Goal: Task Accomplishment & Management: Complete application form

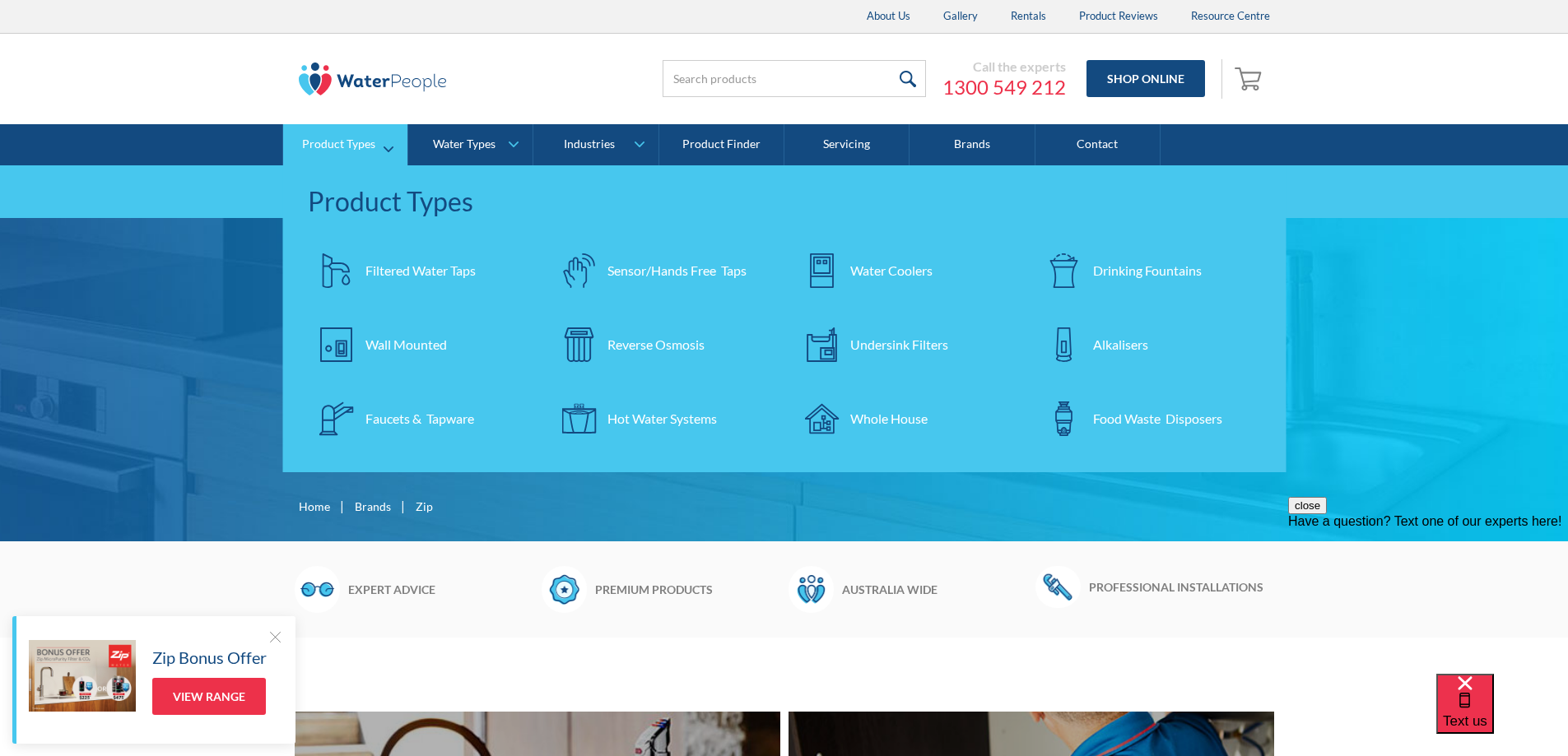
click at [406, 273] on div "Filtered Water Taps" at bounding box center [420, 271] width 110 height 19
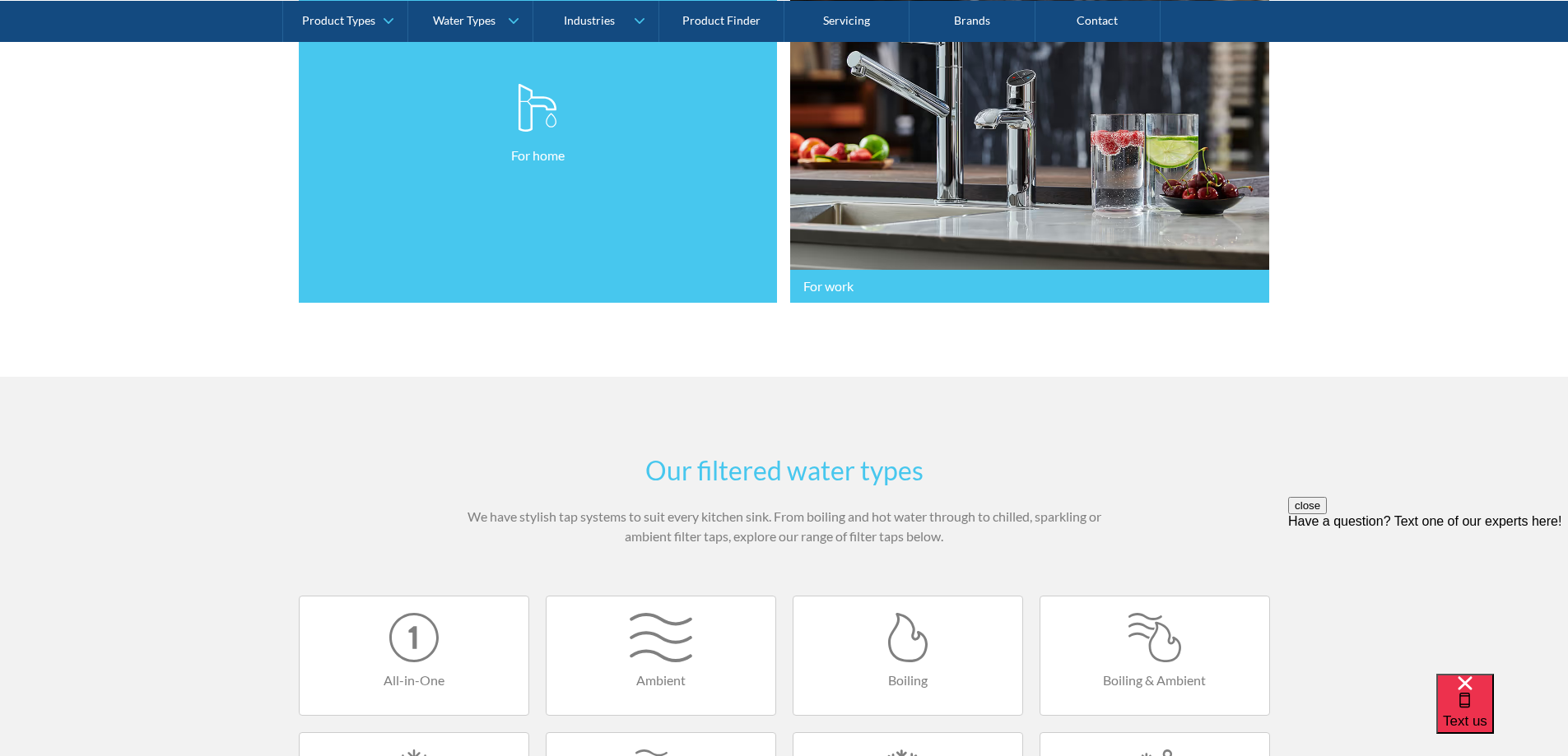
click at [347, 293] on link "For home" at bounding box center [538, 124] width 479 height 358
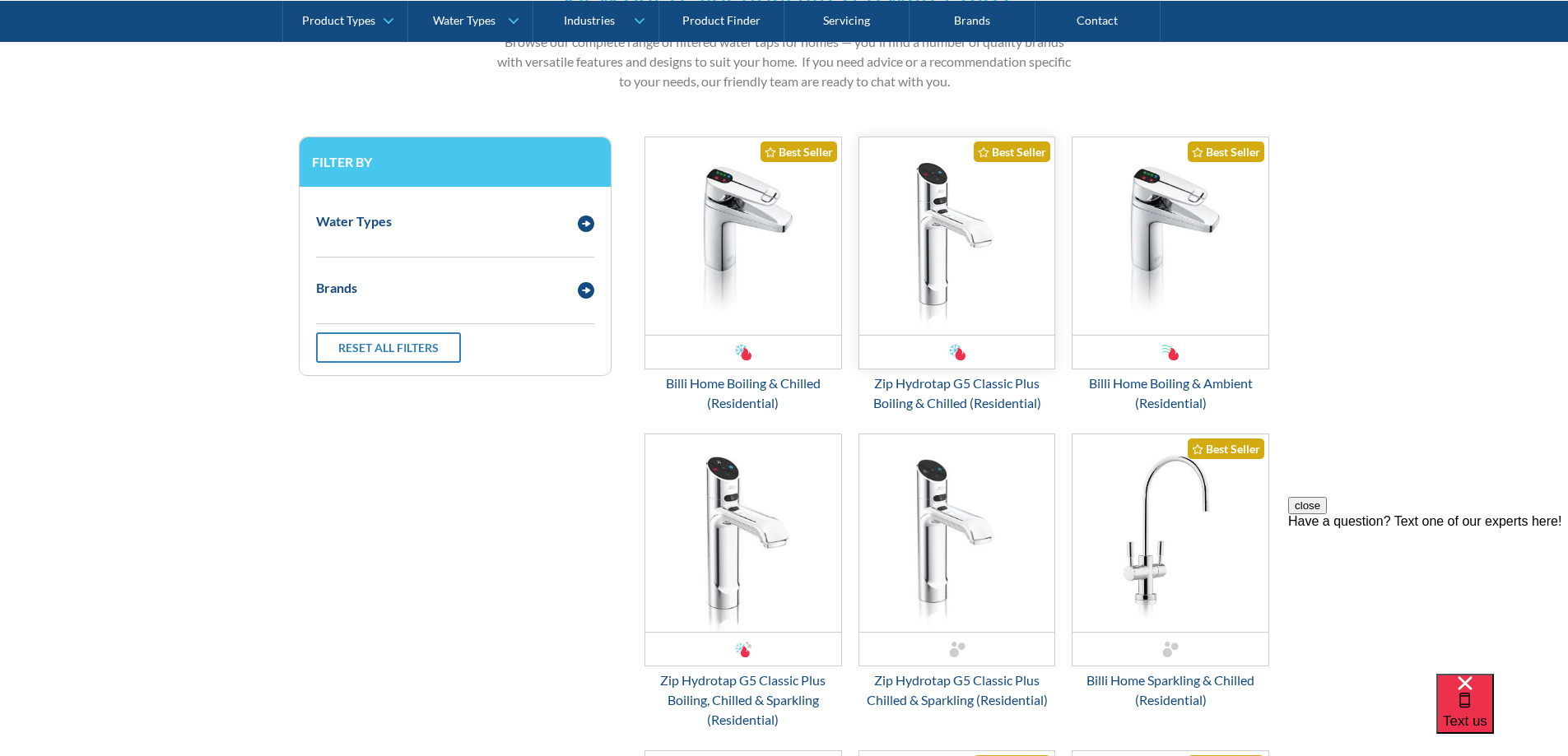
scroll to position [879, 0]
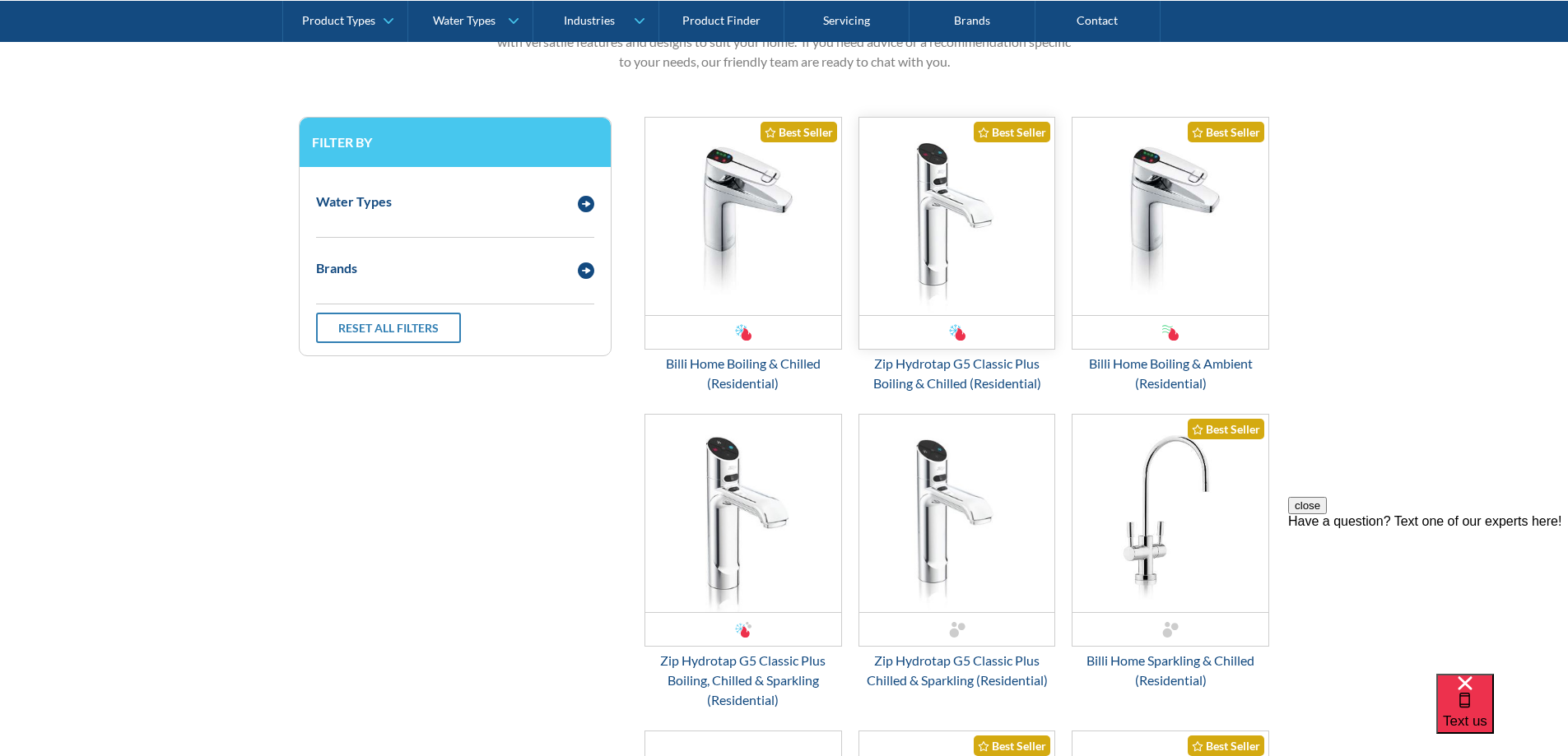
click at [908, 311] on img "Email Form 3" at bounding box center [957, 216] width 196 height 198
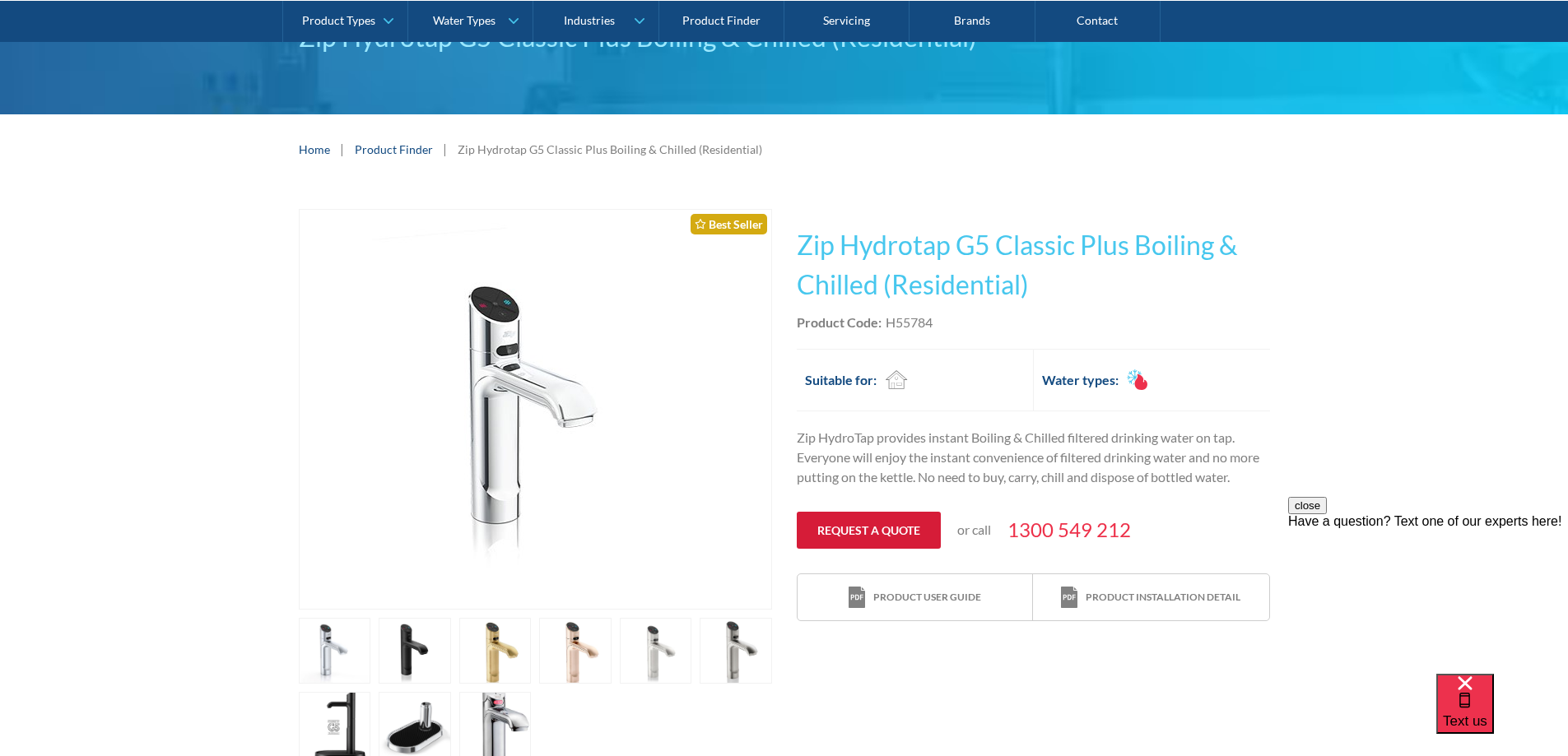
click at [858, 522] on link "Request a quote" at bounding box center [868, 530] width 144 height 37
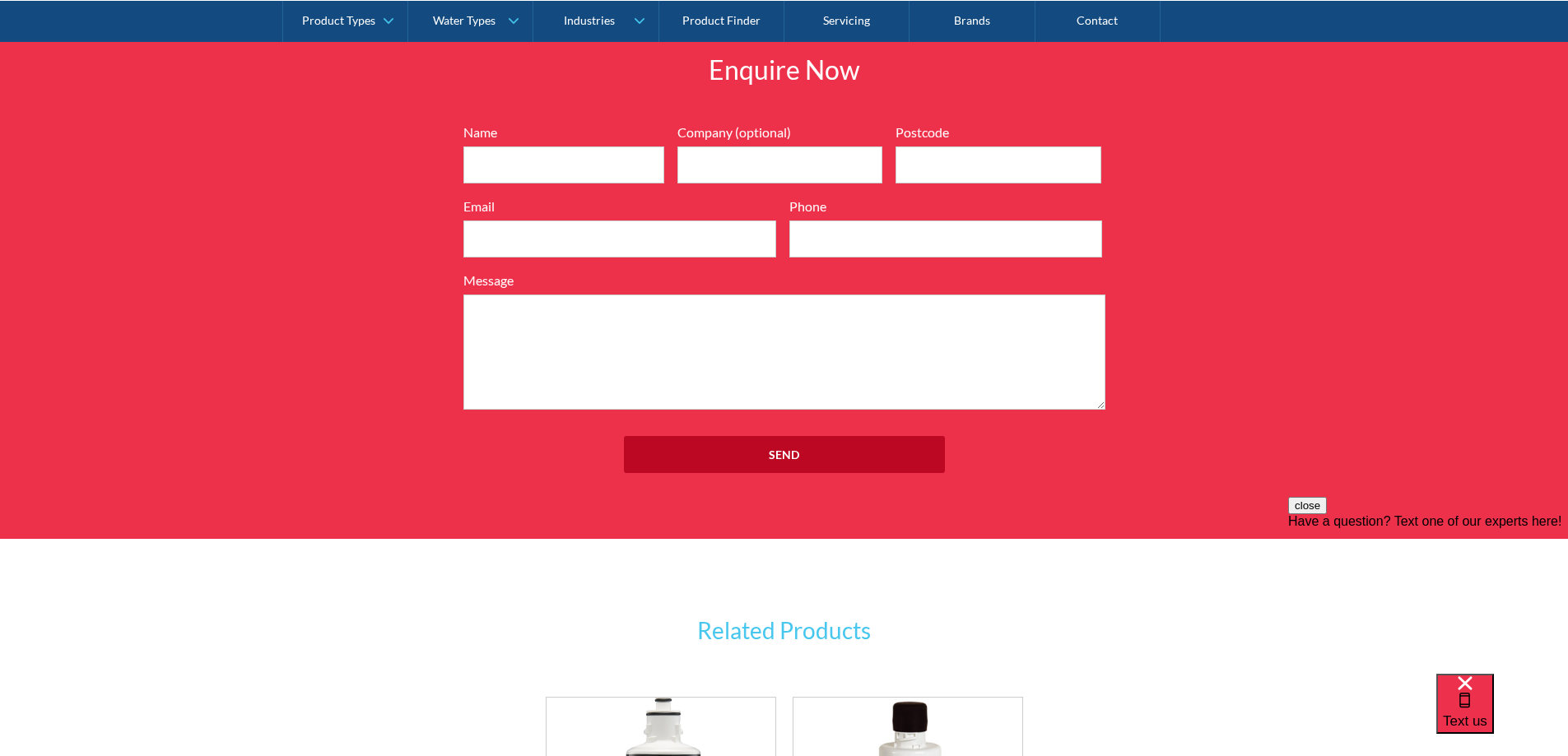
scroll to position [1770, 0]
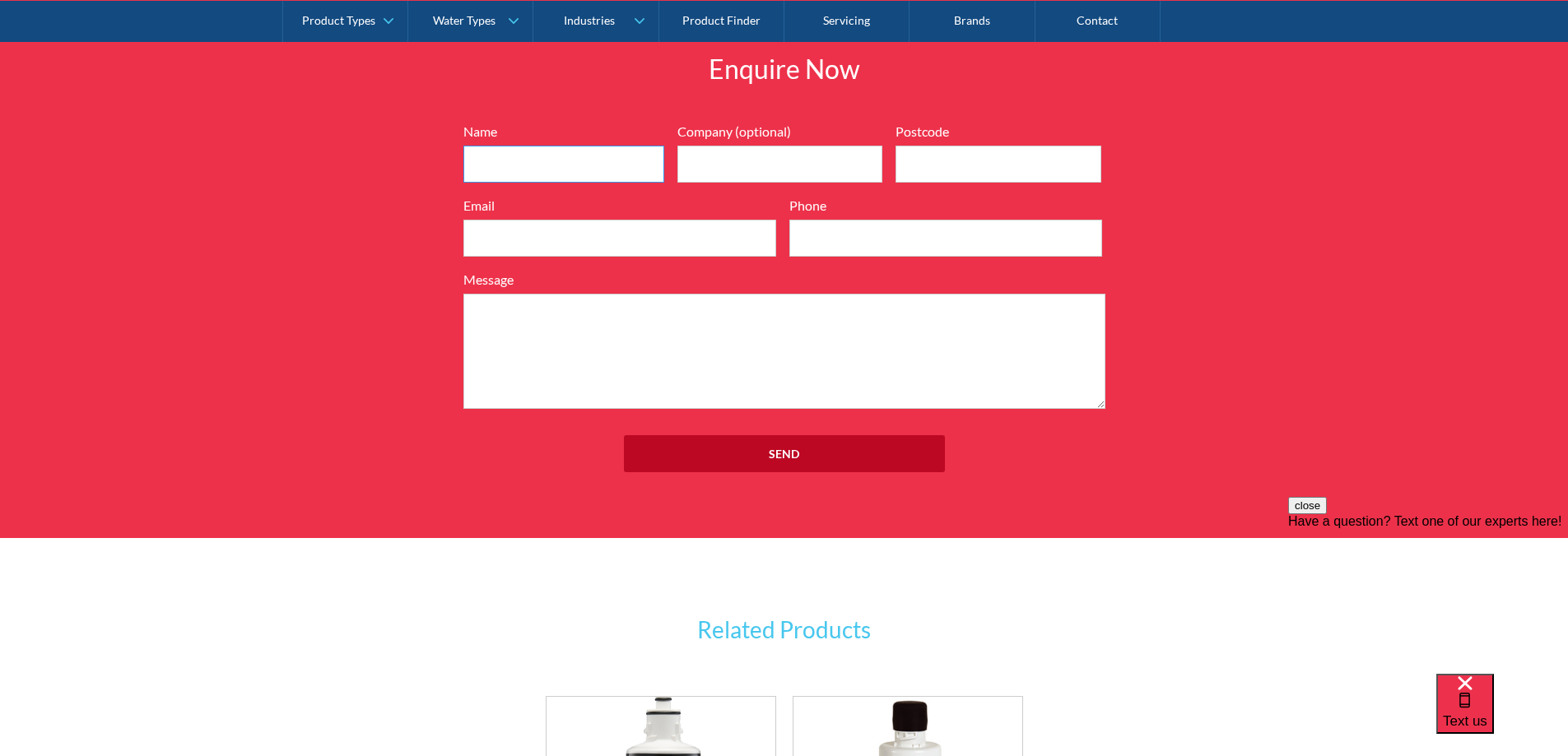
click at [564, 156] on input "Name" at bounding box center [564, 164] width 201 height 37
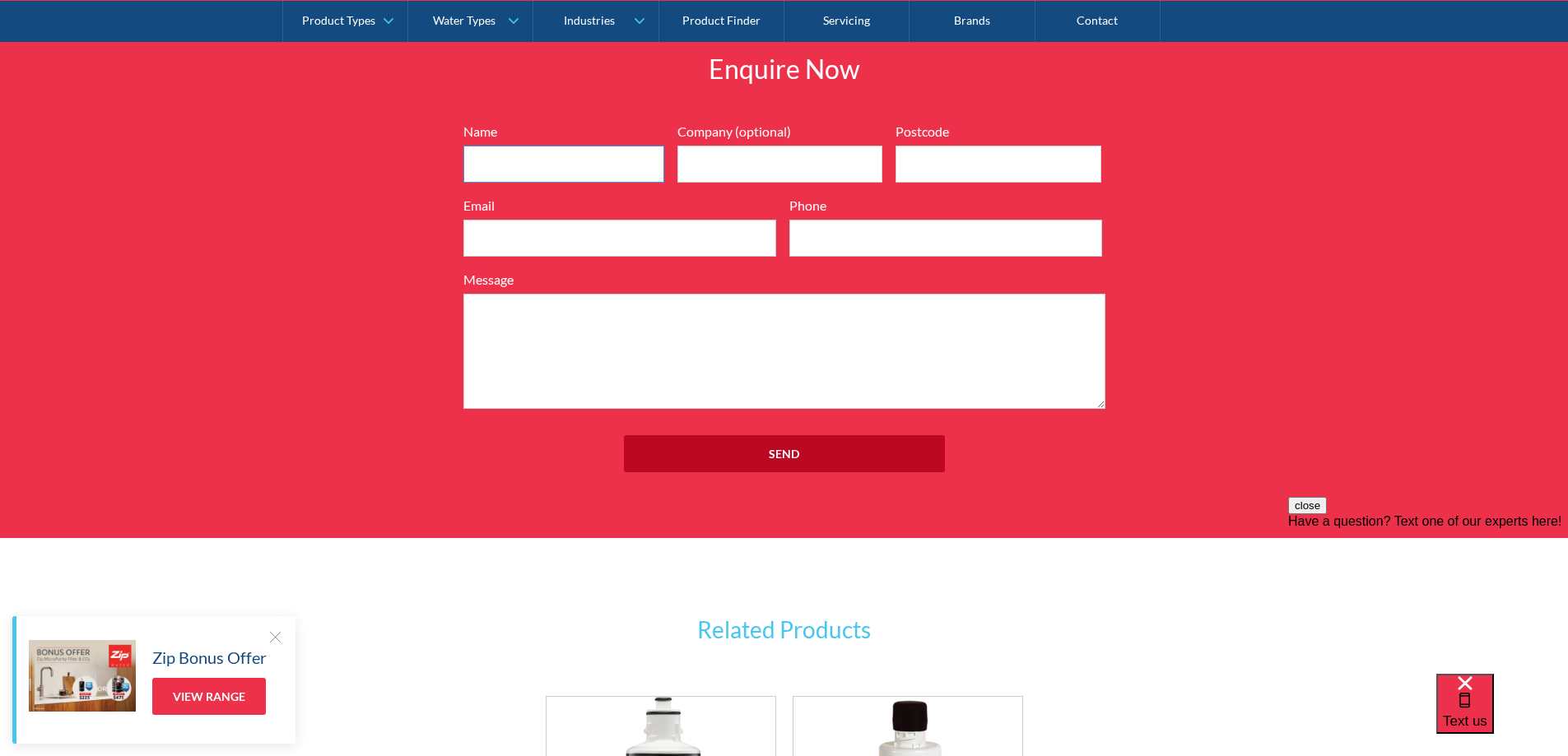
type input "Chris Luu"
type input "Deer Park Compounding Pharmacy"
type input "3023"
click at [593, 236] on input "Email" at bounding box center [619, 238] width 313 height 37
type input "deerpark.pharmacy@nunet.com.au"
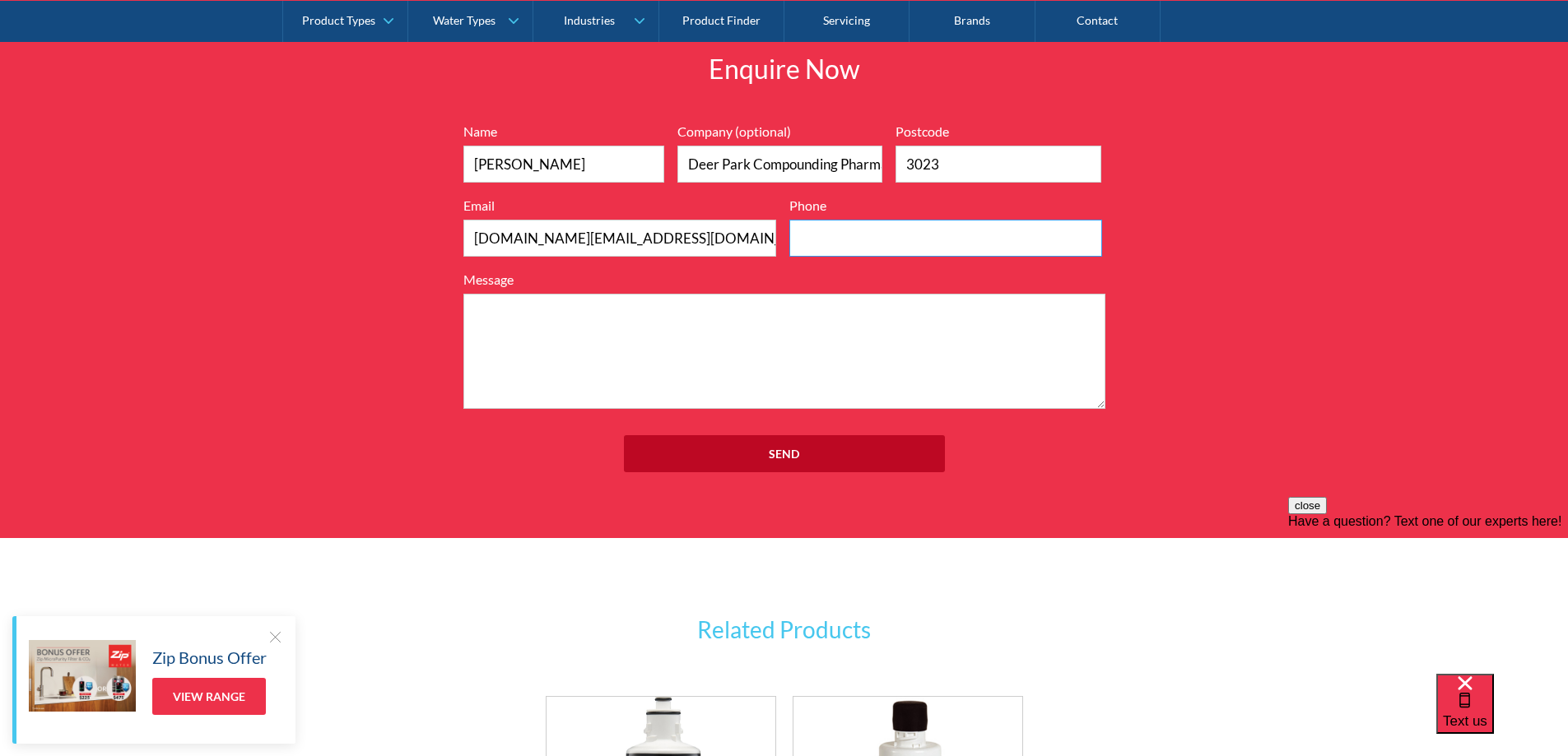
click at [906, 237] on input "Phone" at bounding box center [946, 238] width 313 height 37
type input "0425863455"
click at [874, 347] on textarea "Message" at bounding box center [784, 351] width 642 height 116
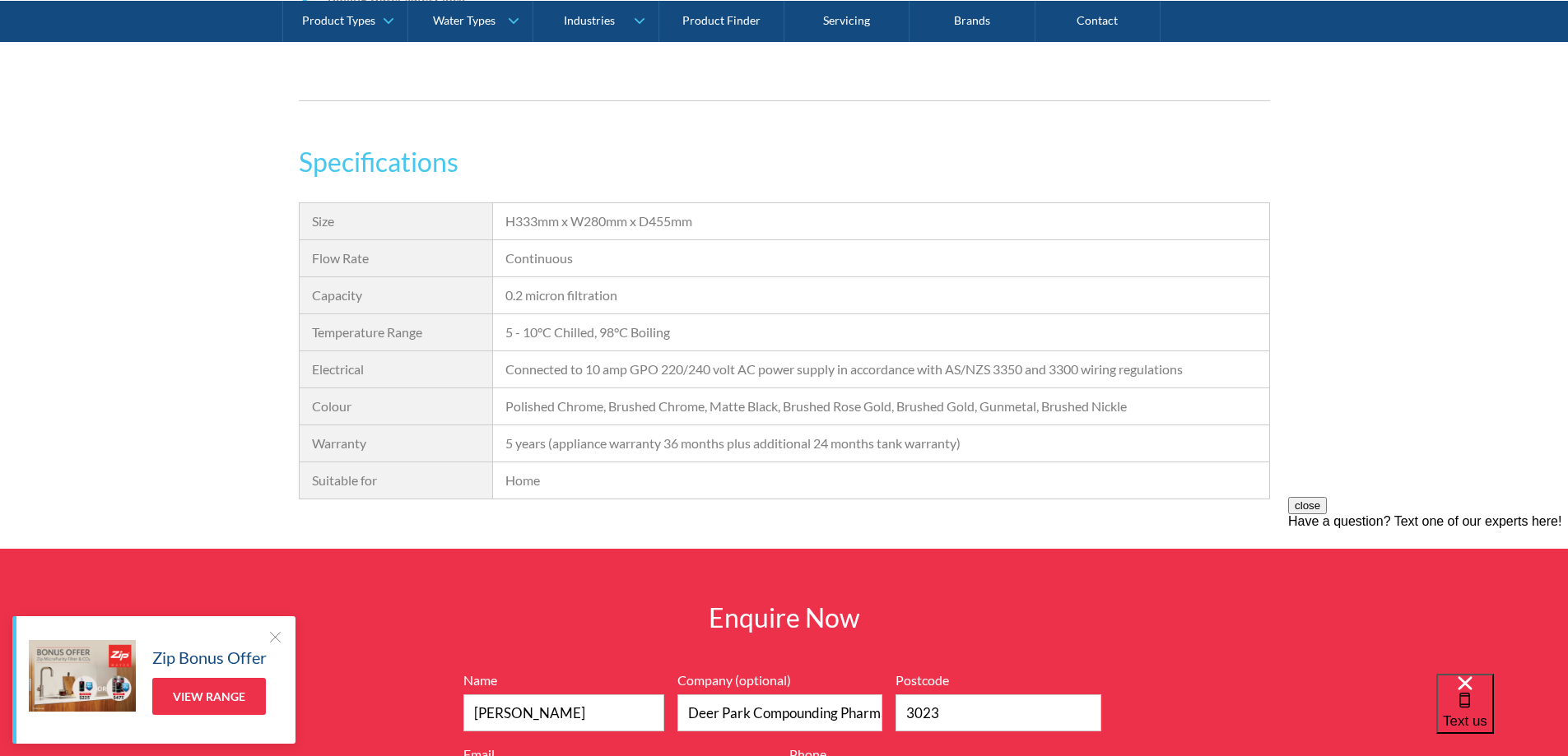
scroll to position [1550, 0]
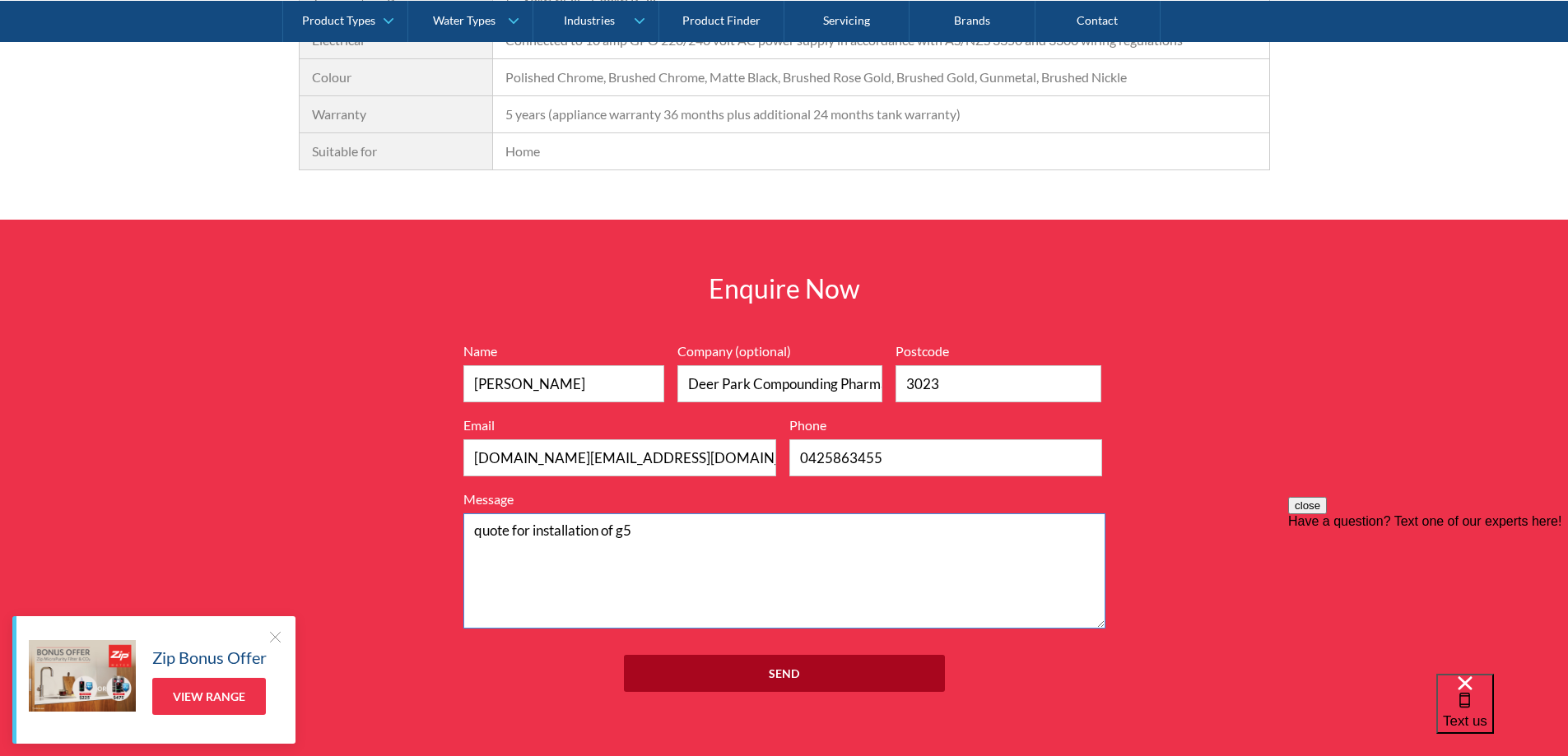
type textarea "quote for installation of g5"
click at [791, 680] on input "Send" at bounding box center [784, 674] width 321 height 37
click at [233, 703] on link "View Range" at bounding box center [209, 697] width 114 height 37
click at [237, 701] on link "View Range" at bounding box center [209, 697] width 114 height 37
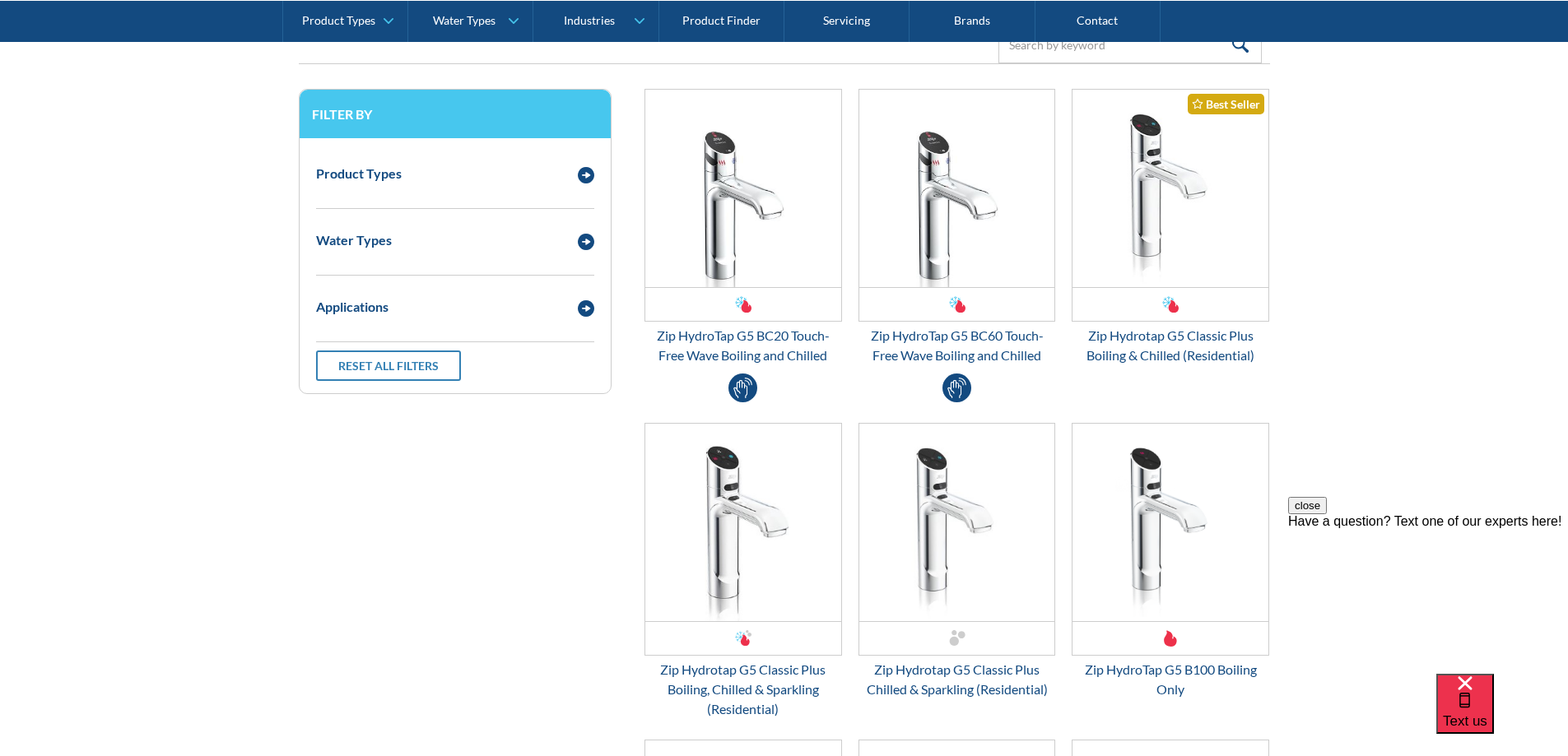
scroll to position [2085, 0]
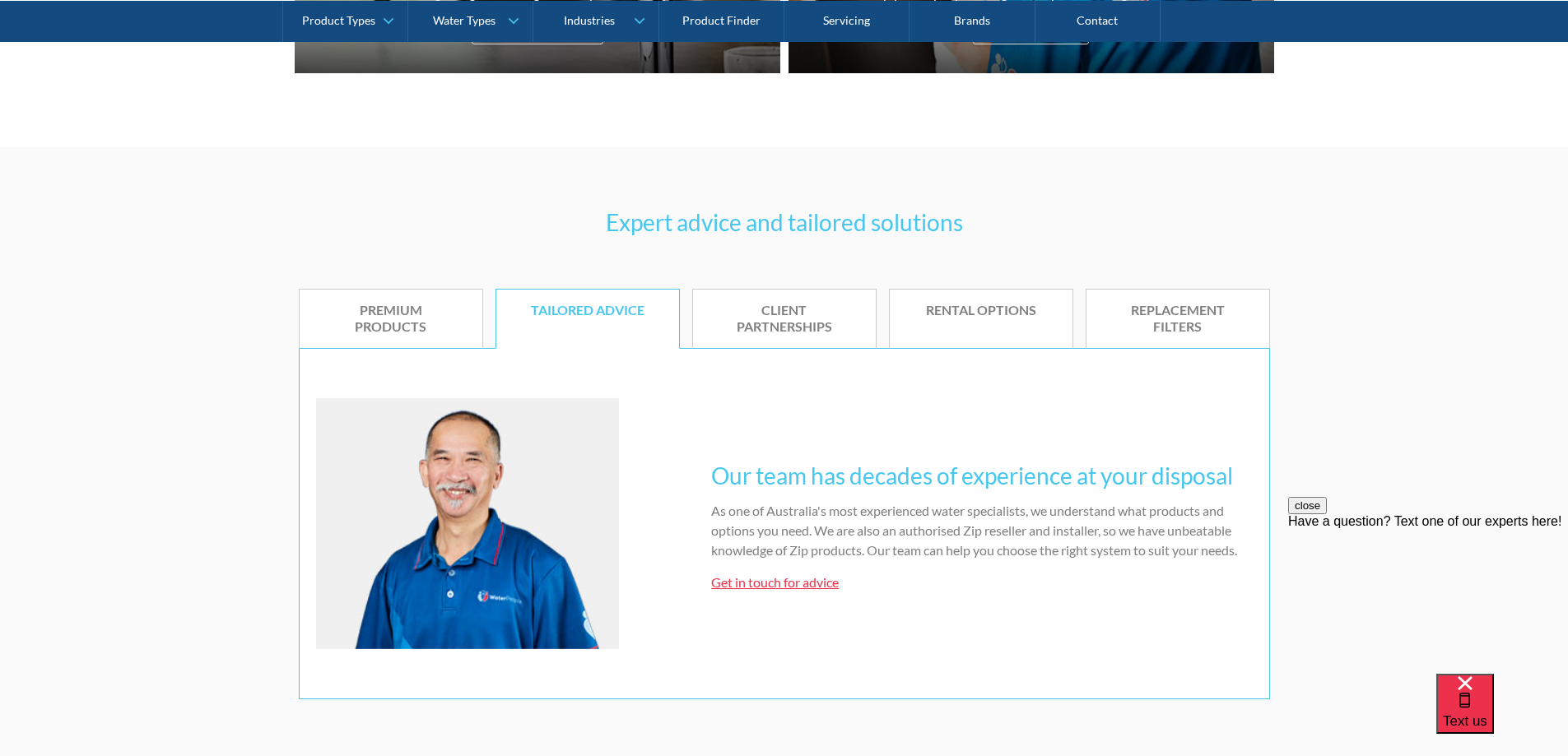
scroll to position [879, 0]
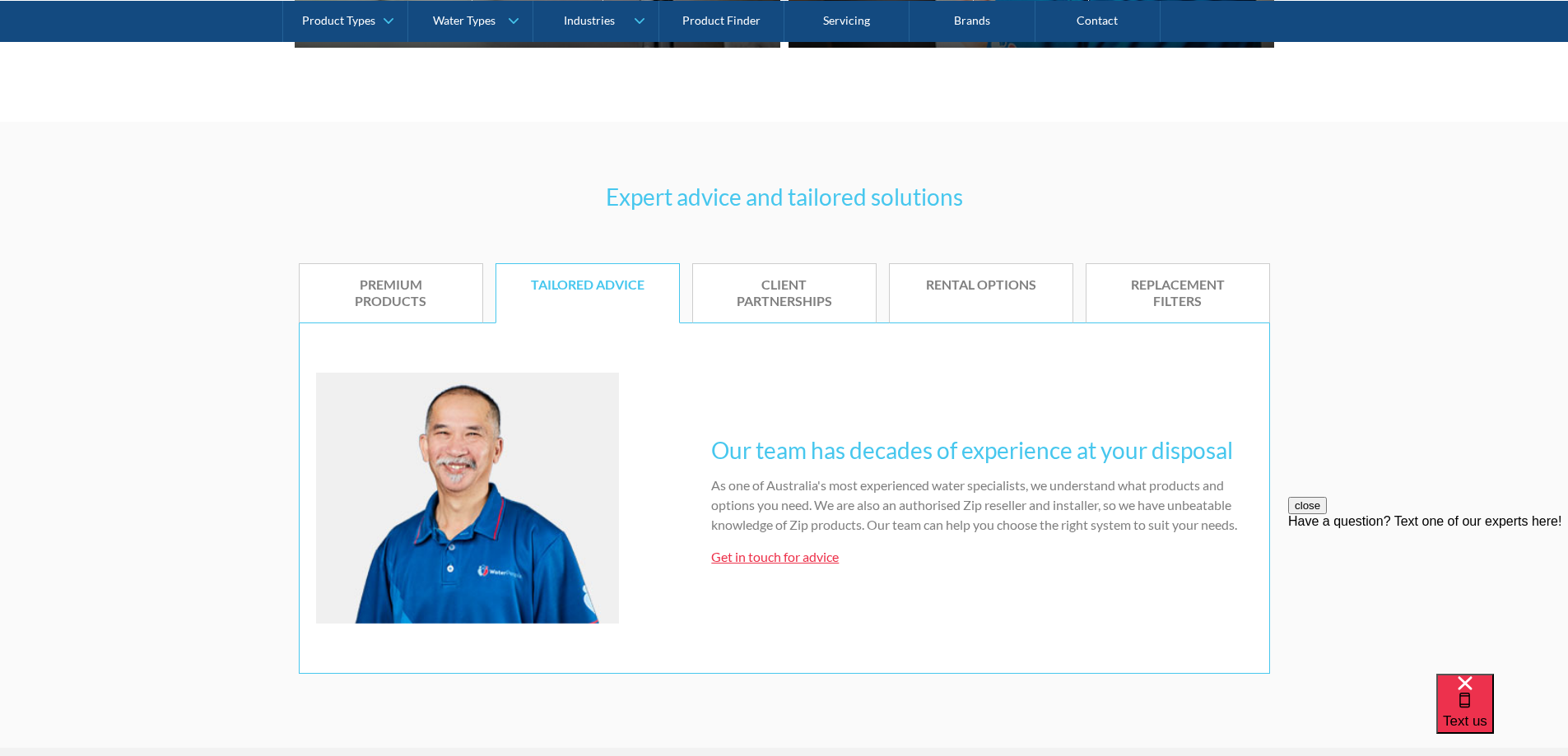
click at [388, 306] on div "Premium products" at bounding box center [391, 294] width 133 height 34
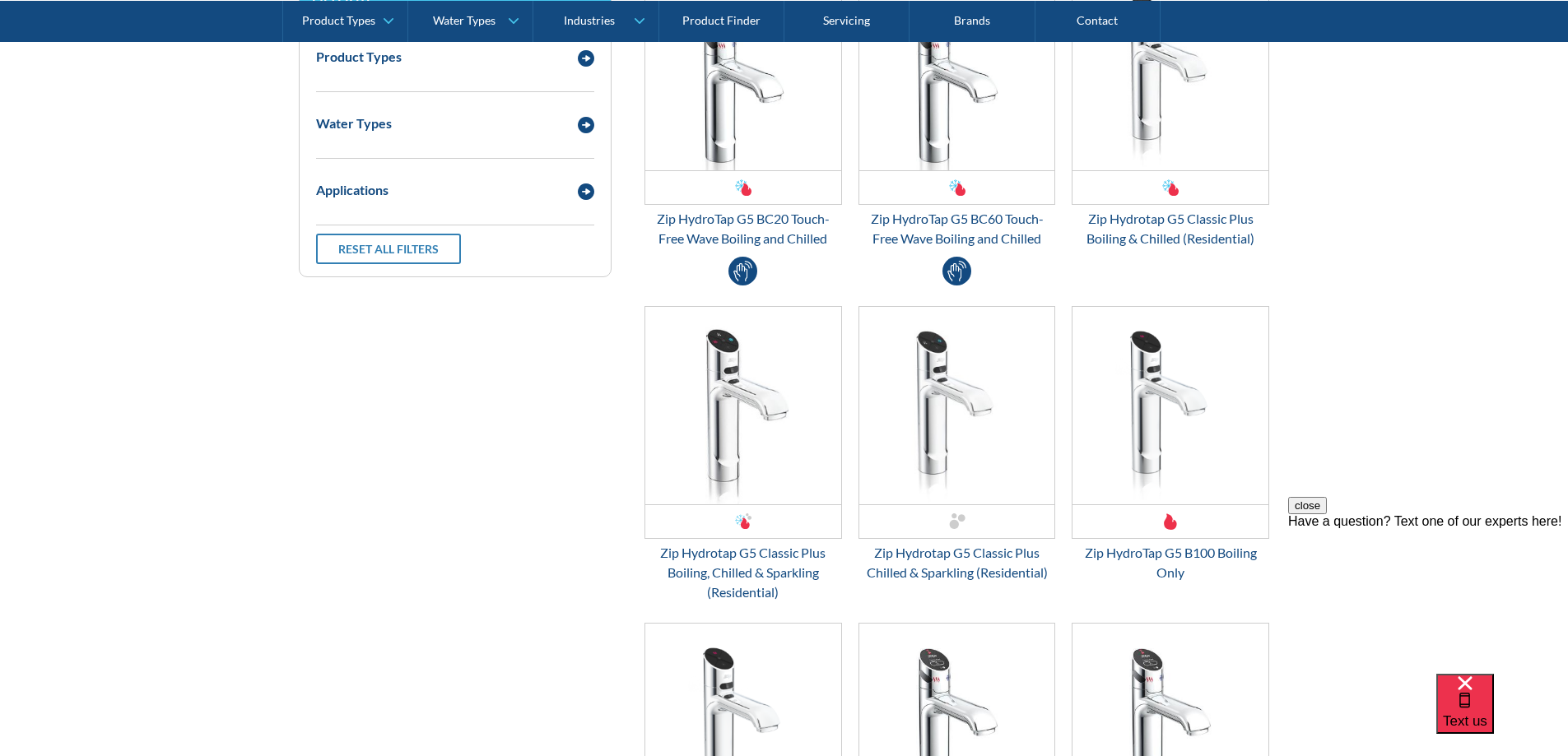
scroll to position [2360, 0]
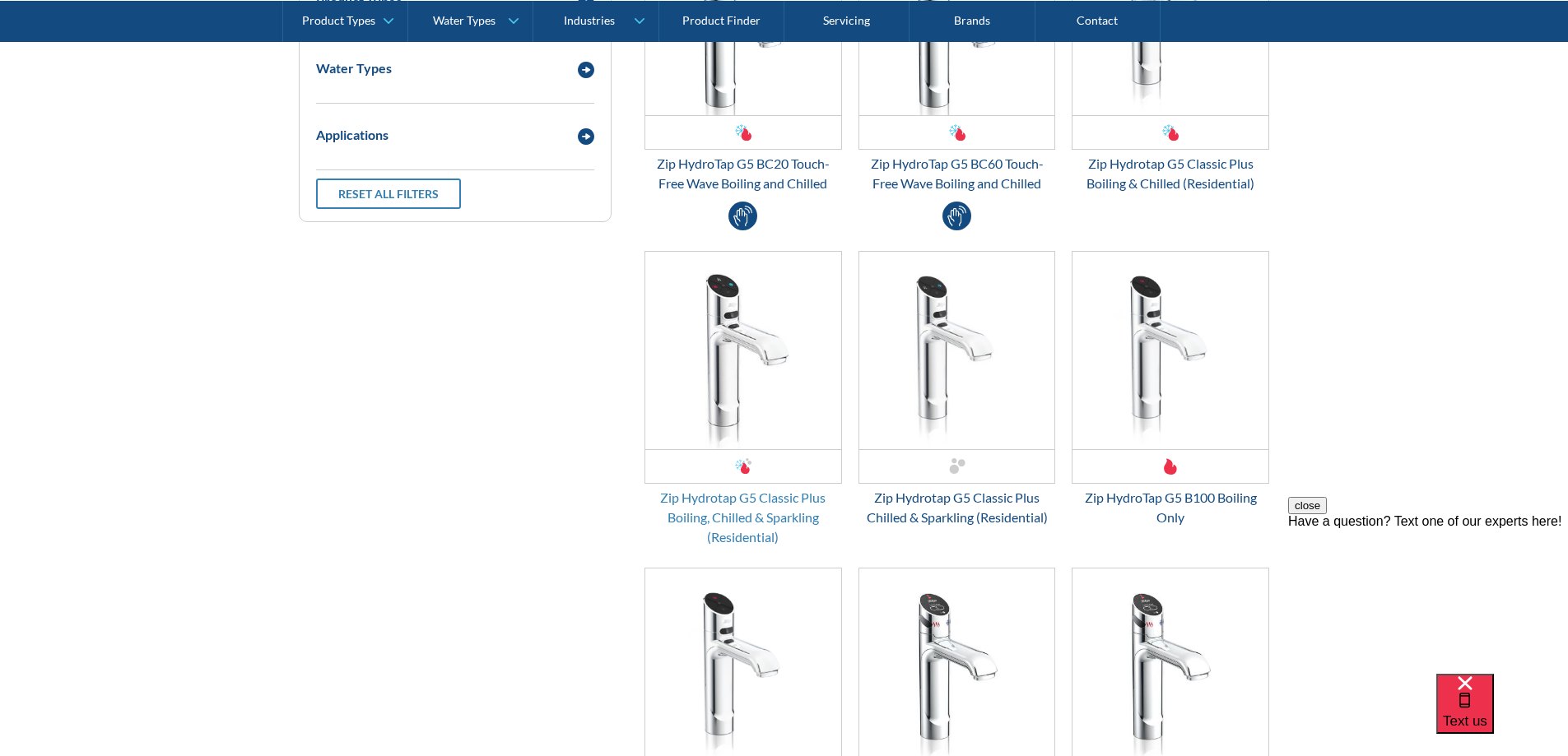
click at [739, 496] on div "Zip Hydrotap G5 Classic Plus Boiling, Chilled & Sparkling (Residential)" at bounding box center [744, 517] width 198 height 59
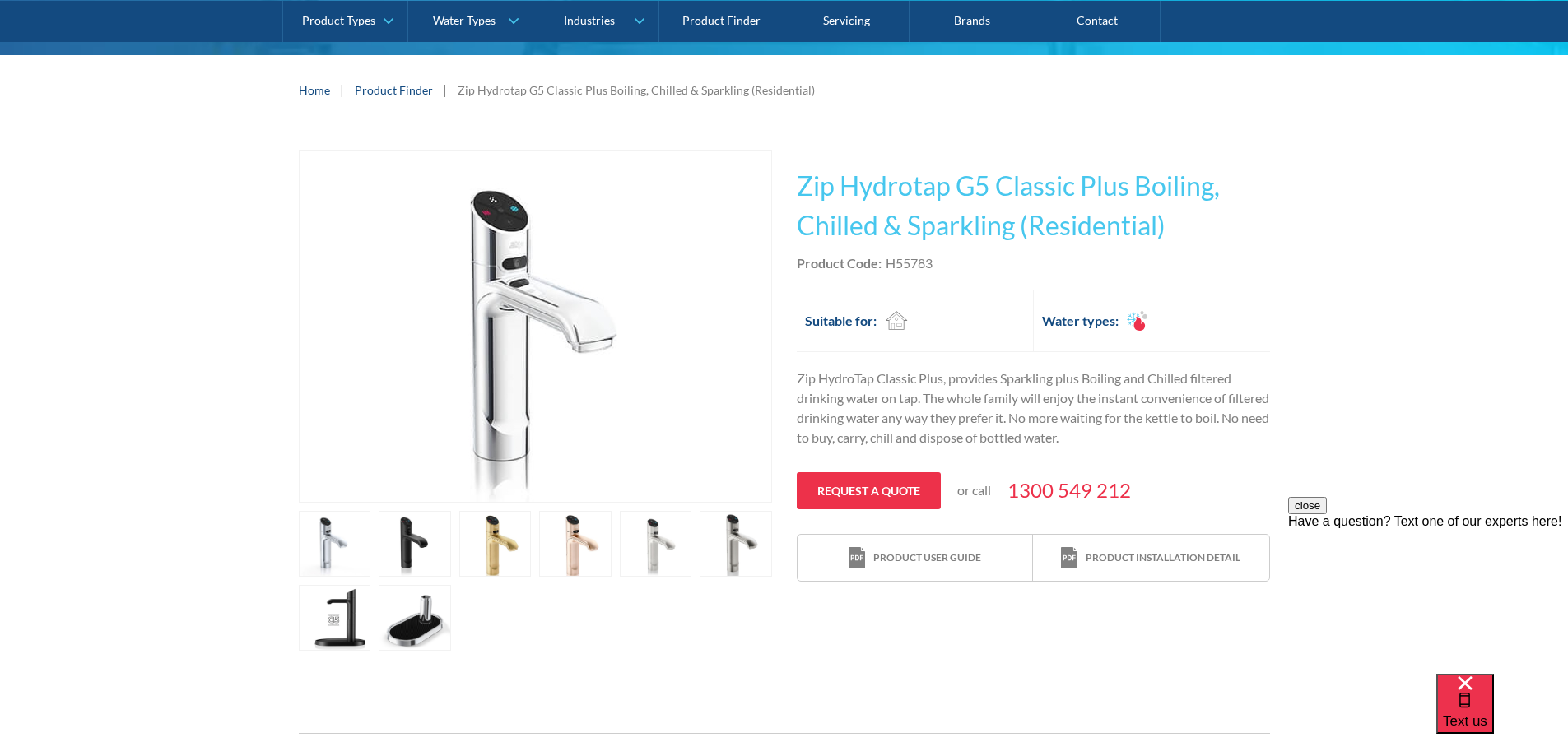
scroll to position [56, 0]
